Goal: Task Accomplishment & Management: Manage account settings

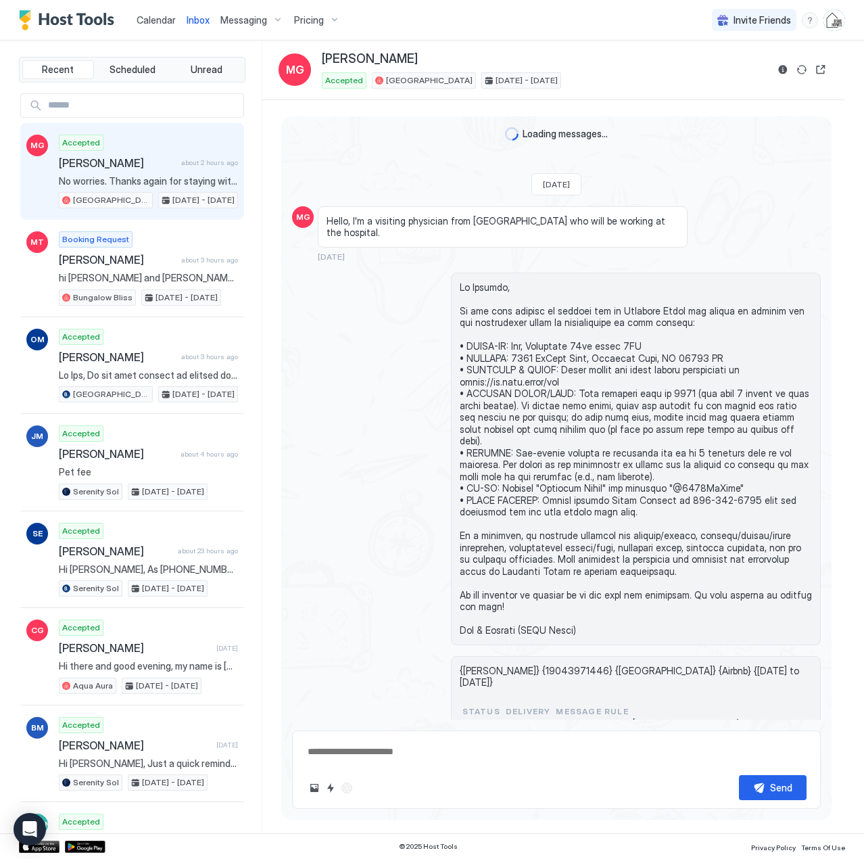
scroll to position [1675, 0]
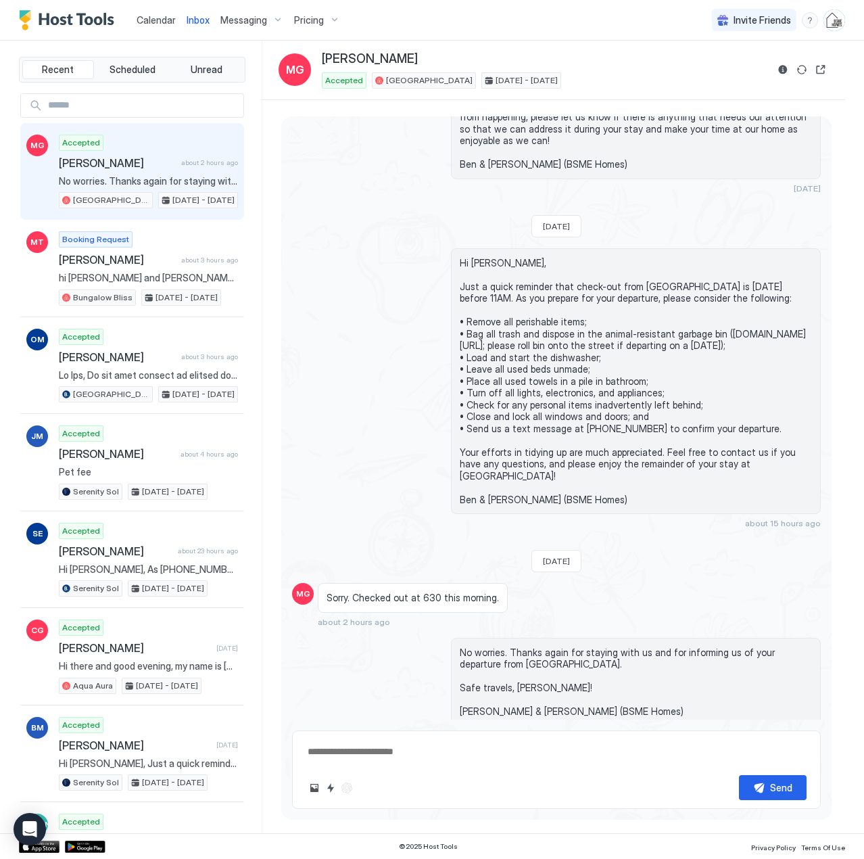
click at [149, 18] on span "Calendar" at bounding box center [156, 19] width 39 height 11
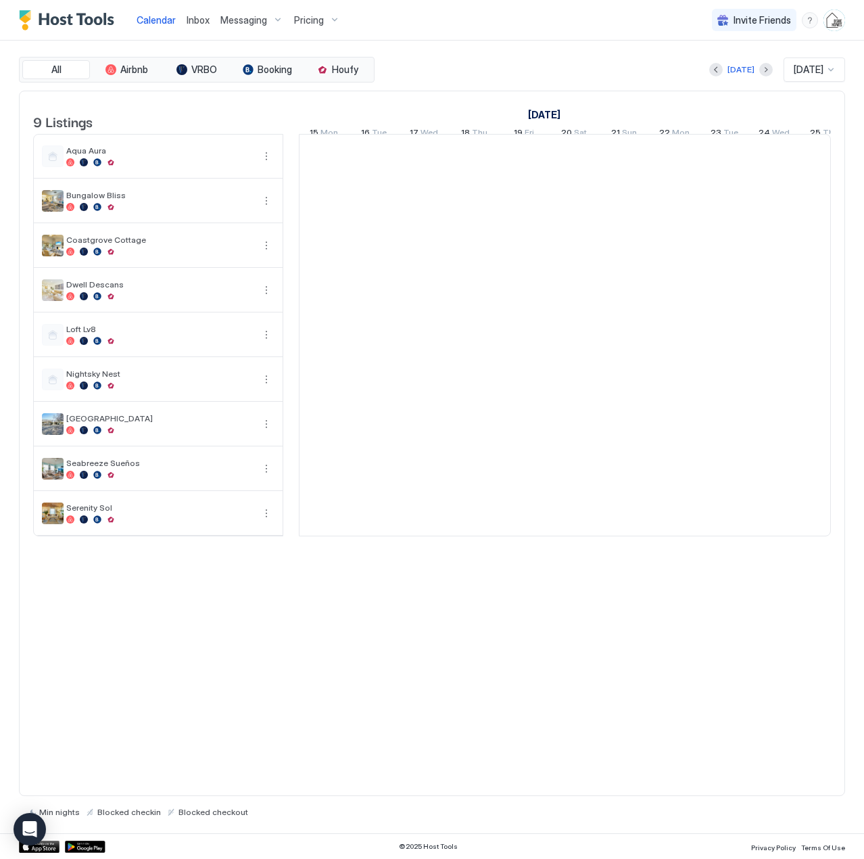
scroll to position [0, 751]
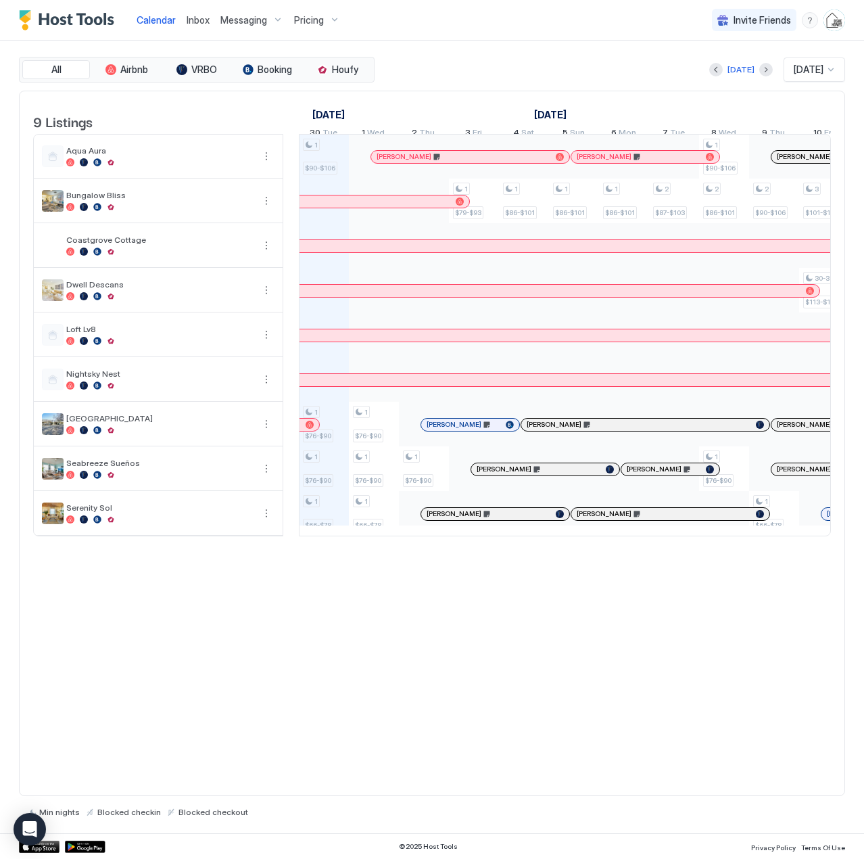
click at [799, 475] on div at bounding box center [799, 469] width 11 height 11
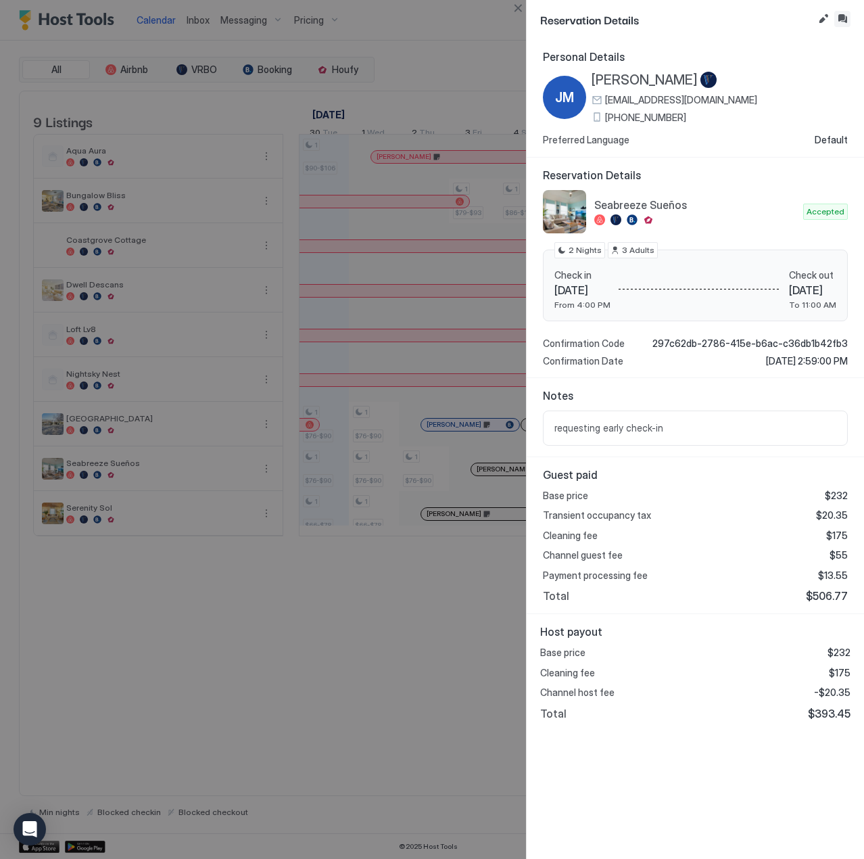
click at [843, 24] on button "Inbox" at bounding box center [843, 19] width 16 height 16
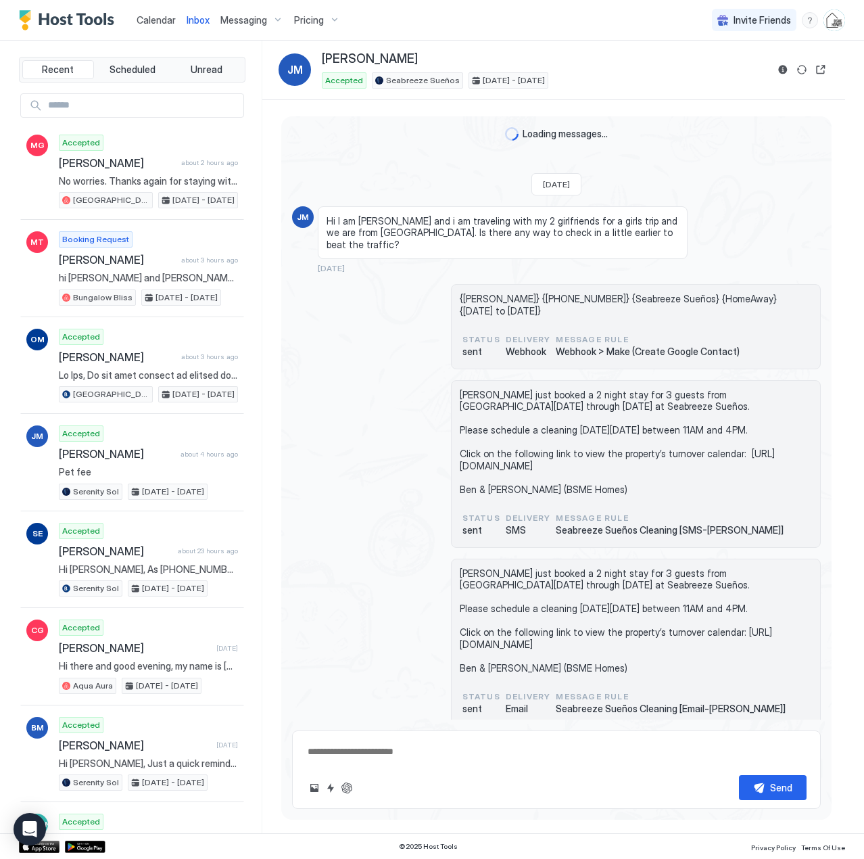
scroll to position [271, 0]
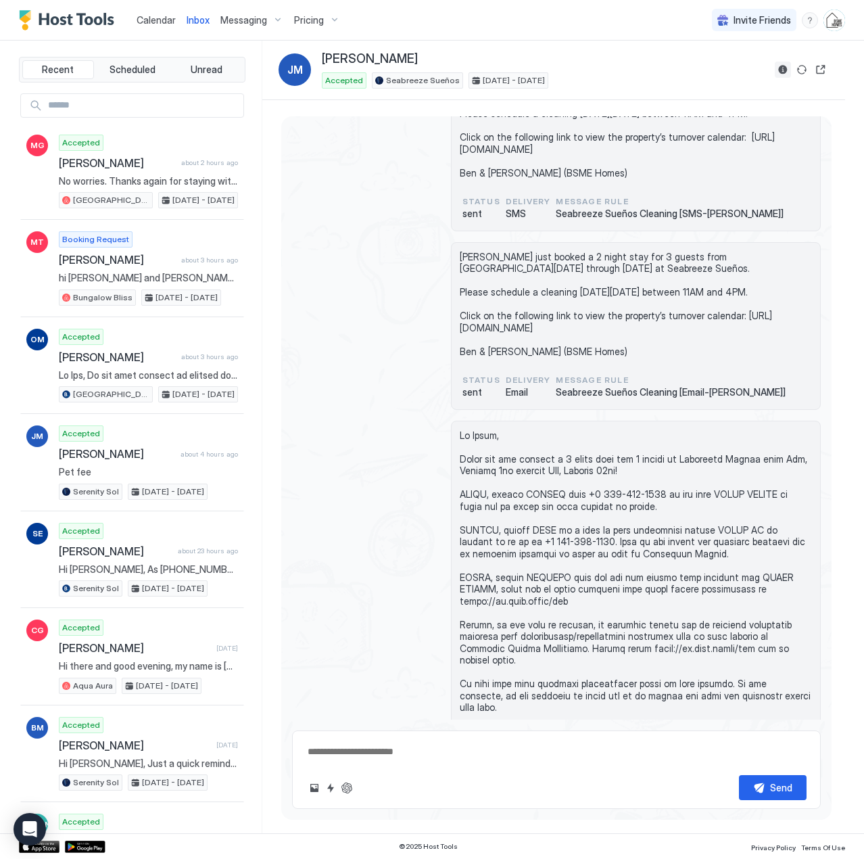
click at [782, 68] on button "Reservation information" at bounding box center [783, 70] width 16 height 16
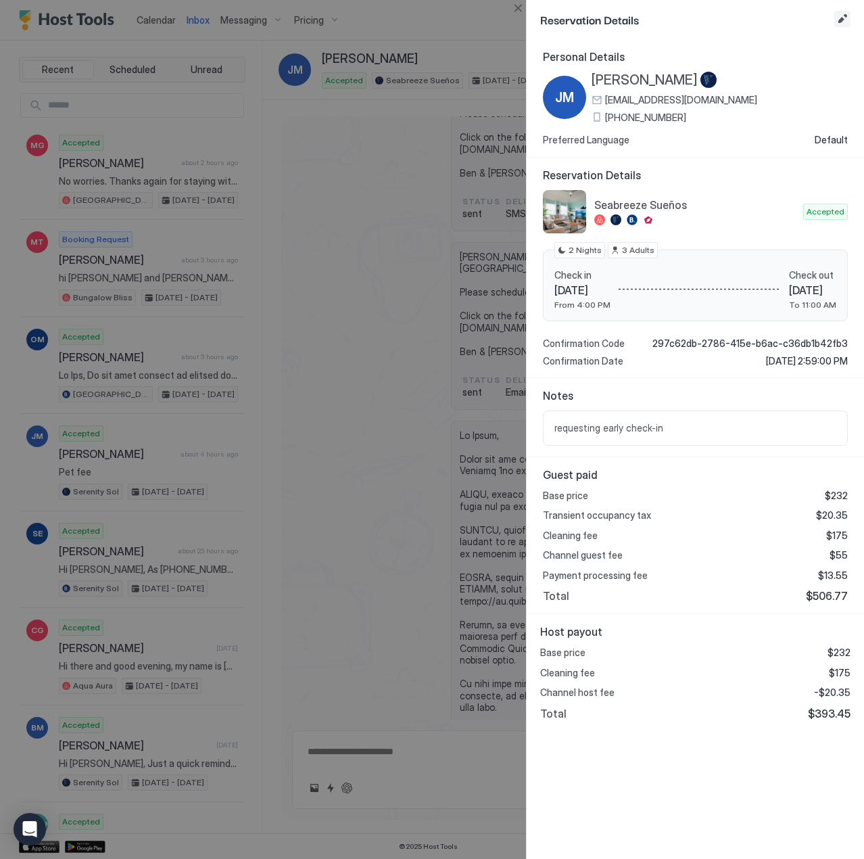
click at [837, 20] on button "Edit reservation" at bounding box center [843, 19] width 16 height 16
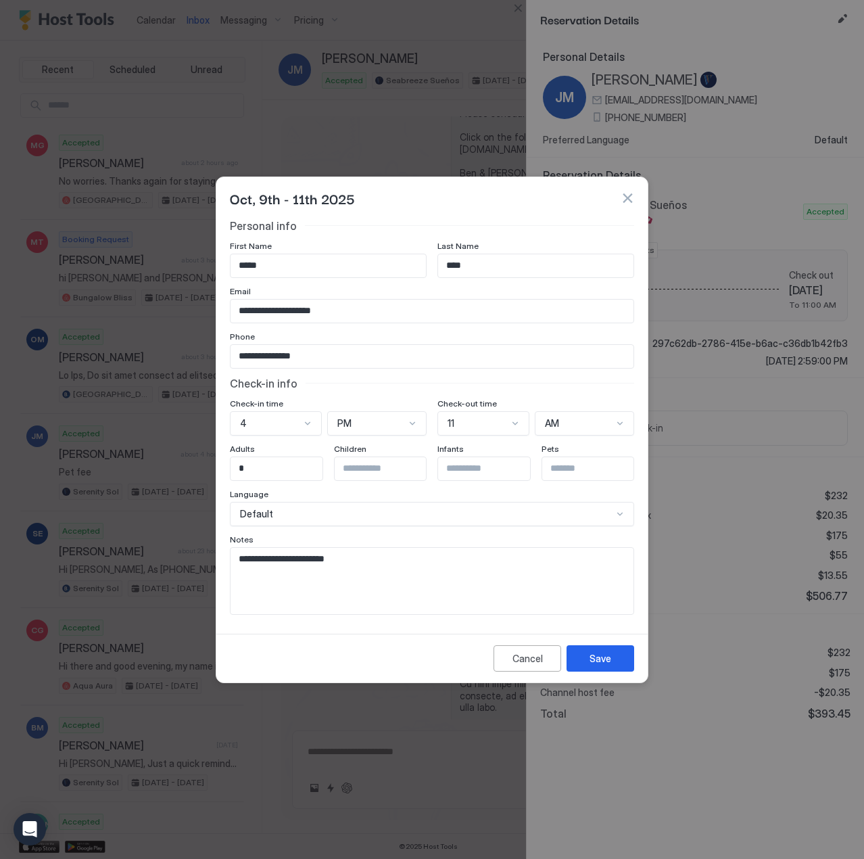
click at [450, 555] on textarea "**********" at bounding box center [432, 581] width 403 height 66
type textarea "**********"
click at [600, 654] on div "Save" at bounding box center [601, 658] width 22 height 14
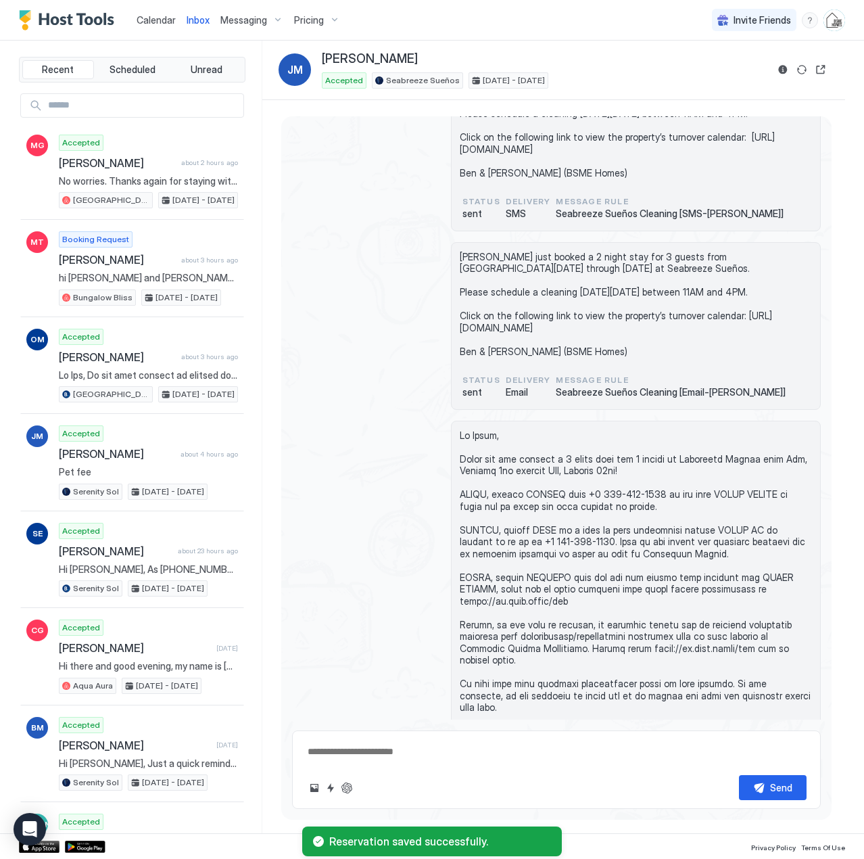
drag, startPoint x: 165, startPoint y: 19, endPoint x: 167, endPoint y: 32, distance: 13.7
click at [165, 19] on span "Calendar" at bounding box center [156, 19] width 39 height 11
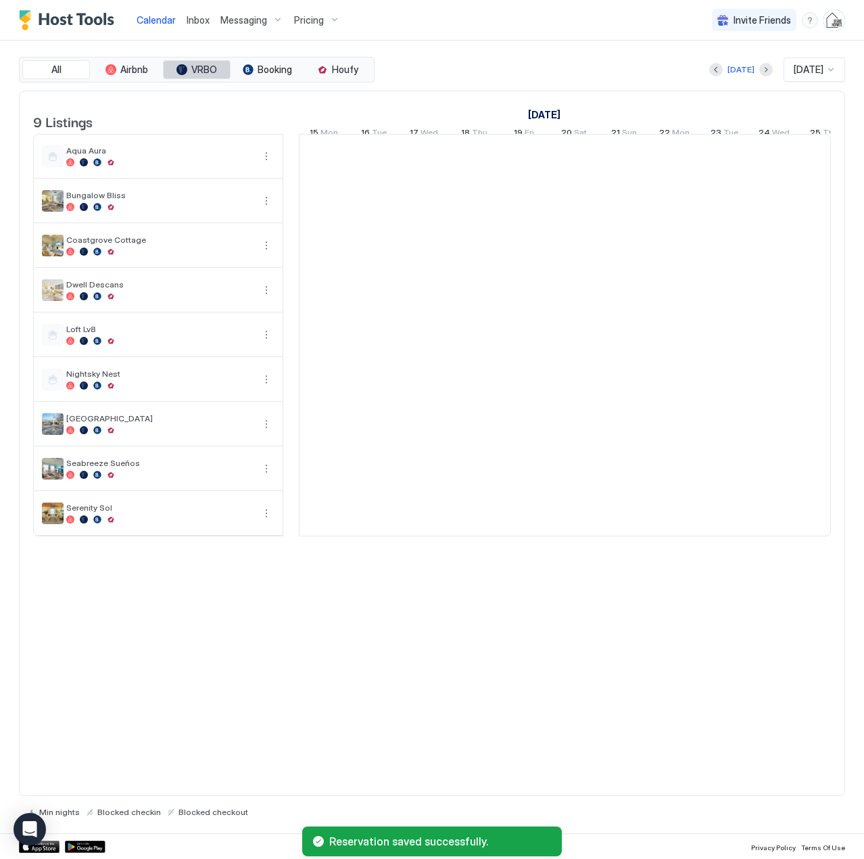
scroll to position [0, 751]
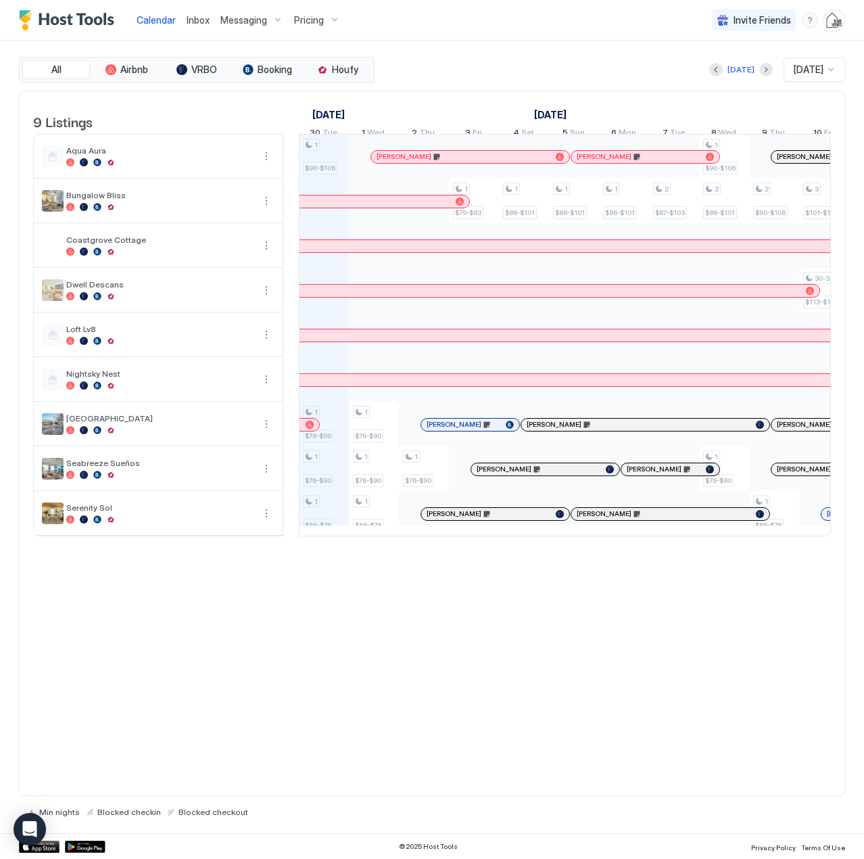
click at [194, 24] on span "Inbox" at bounding box center [198, 19] width 23 height 11
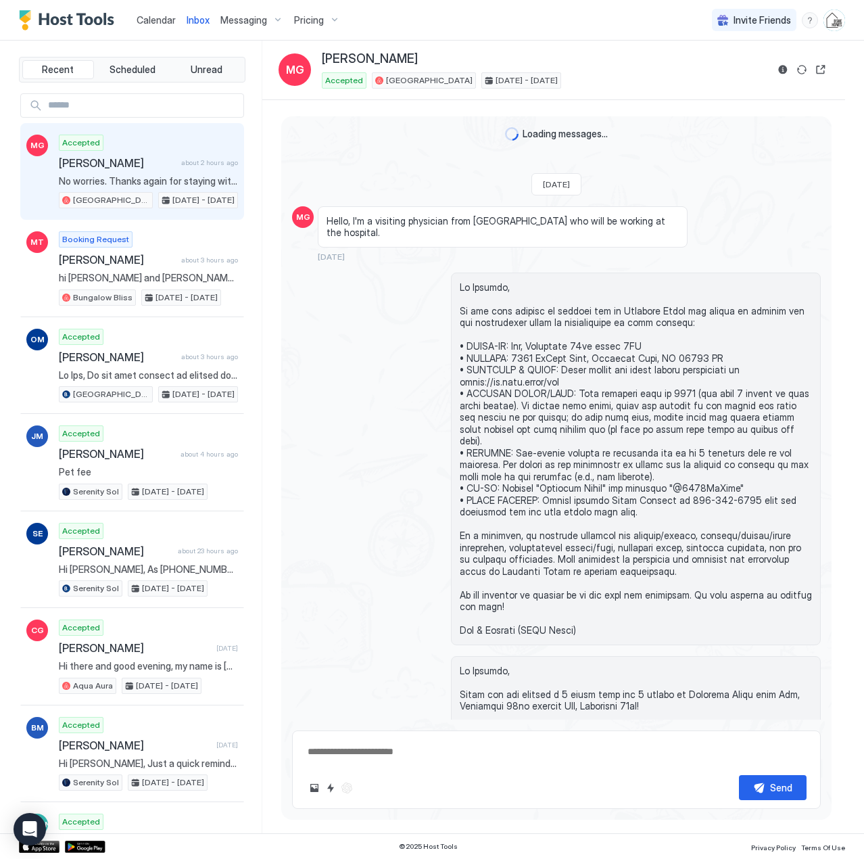
scroll to position [1675, 0]
